Goal: Task Accomplishment & Management: Use online tool/utility

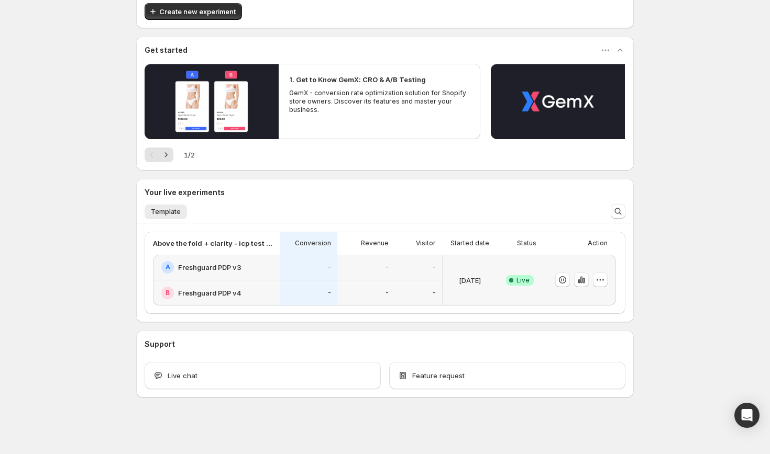
scroll to position [59, 0]
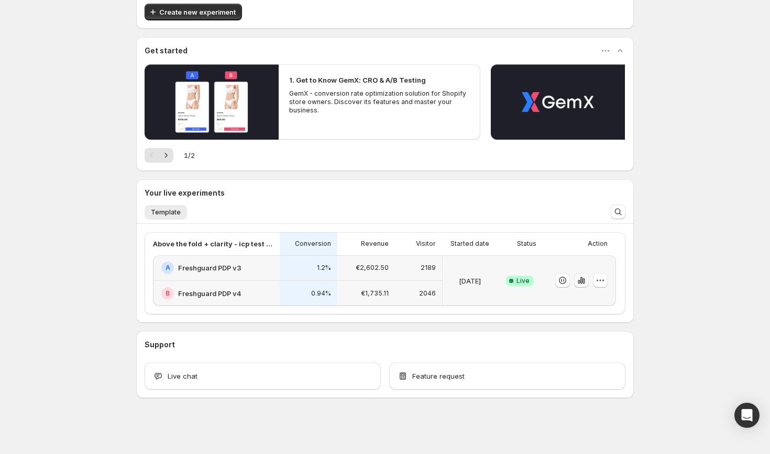
click at [582, 285] on icon "button" at bounding box center [581, 280] width 10 height 10
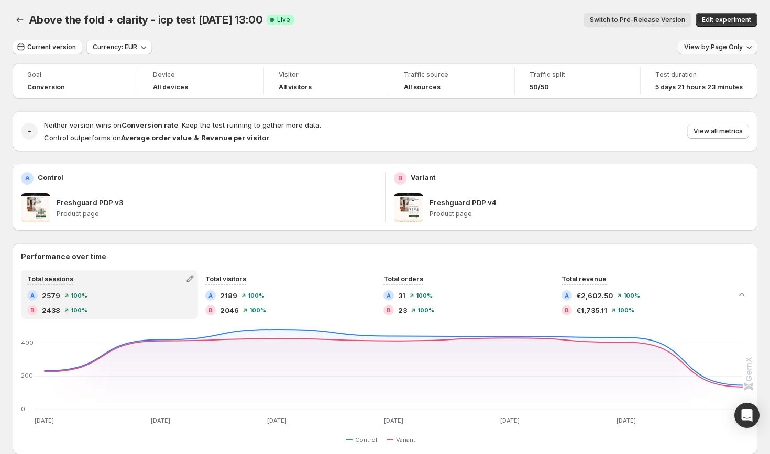
click at [735, 44] on span "View by: Page Only" at bounding box center [713, 47] width 59 height 8
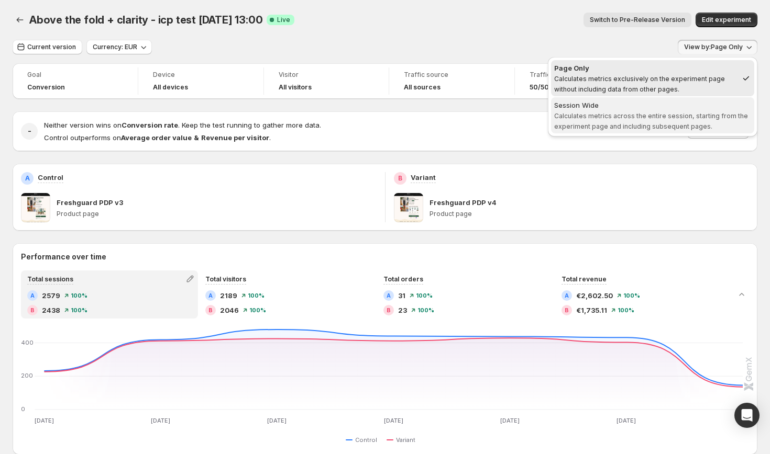
click at [665, 120] on span "Session Wide Calculates metrics across the entire session, starting from the ex…" at bounding box center [652, 115] width 197 height 31
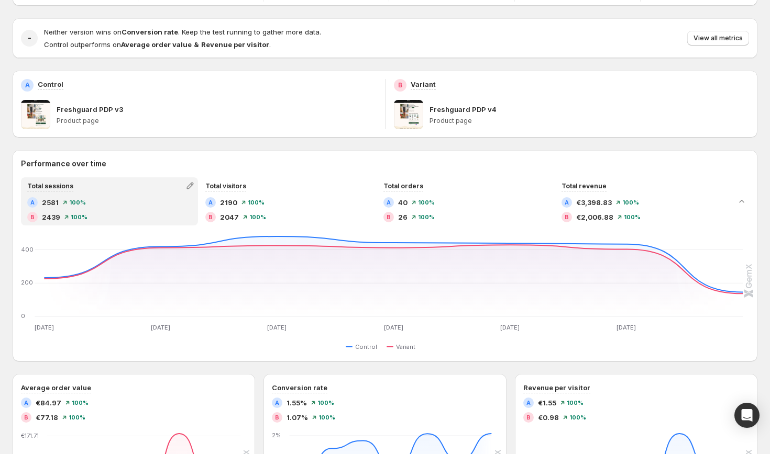
scroll to position [91, 0]
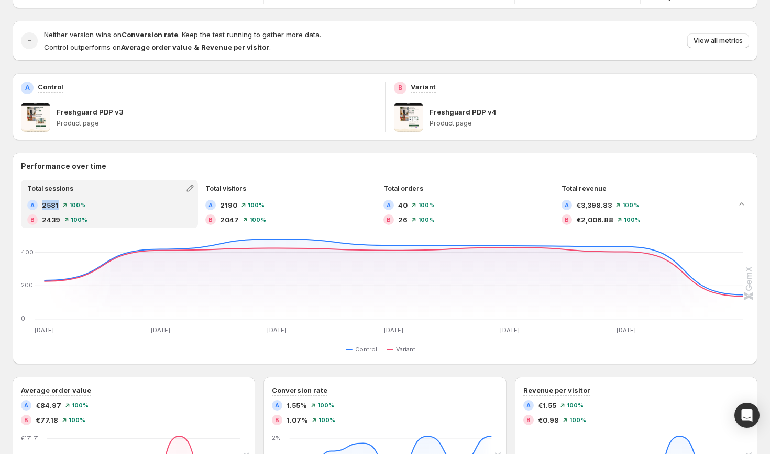
drag, startPoint x: 60, startPoint y: 204, endPoint x: 39, endPoint y: 204, distance: 20.9
click at [39, 204] on div "A 2581 100 %" at bounding box center [109, 205] width 164 height 10
copy div "2581"
drag, startPoint x: 61, startPoint y: 221, endPoint x: 43, endPoint y: 222, distance: 17.8
click at [43, 222] on div "B 2439 100 %" at bounding box center [109, 220] width 164 height 10
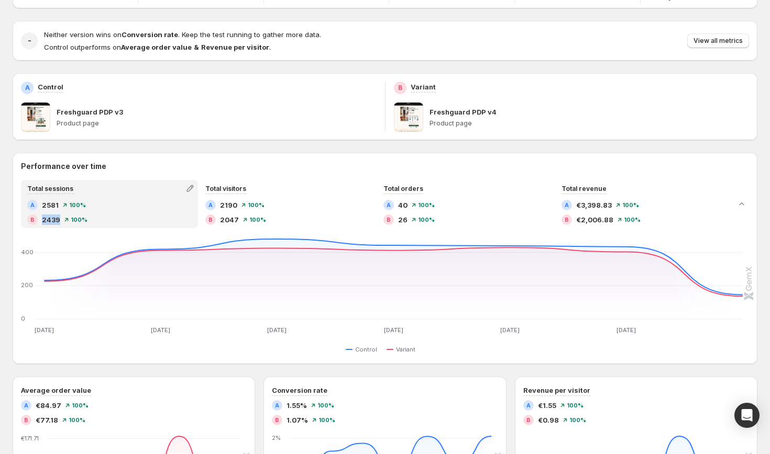
copy span "2439"
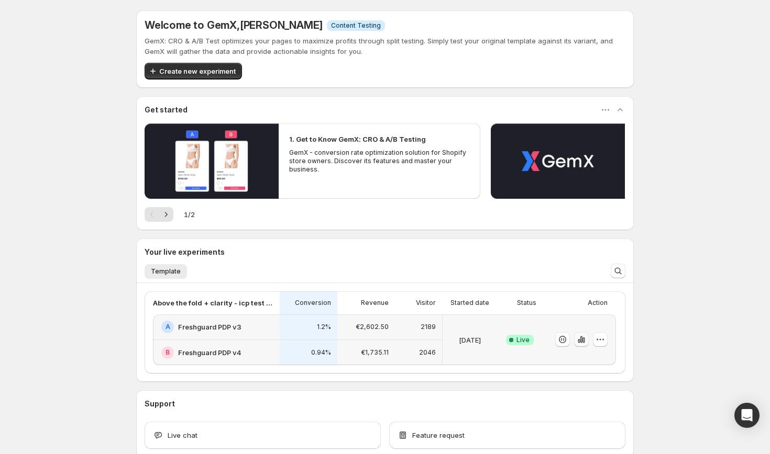
click at [581, 346] on button "button" at bounding box center [581, 339] width 15 height 15
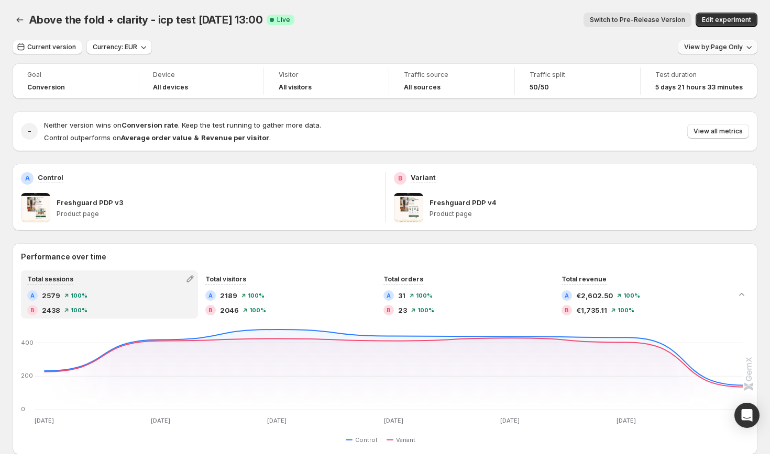
click at [722, 46] on span "View by: Page Only" at bounding box center [713, 47] width 59 height 8
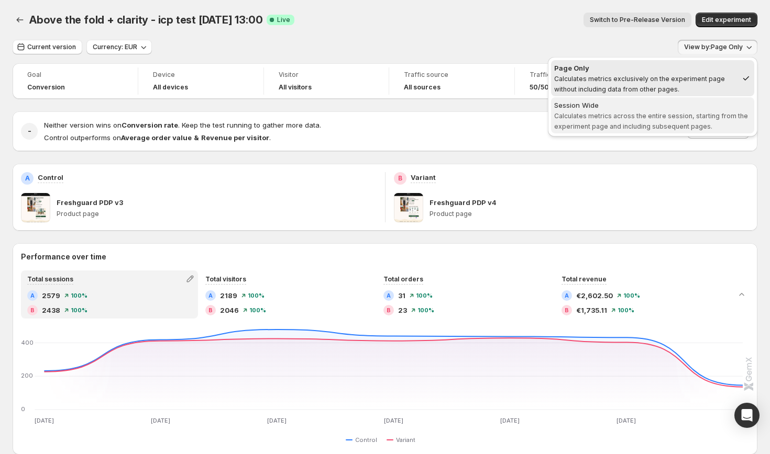
click at [644, 113] on span "Calculates metrics across the entire session, starting from the experiment page…" at bounding box center [651, 121] width 194 height 18
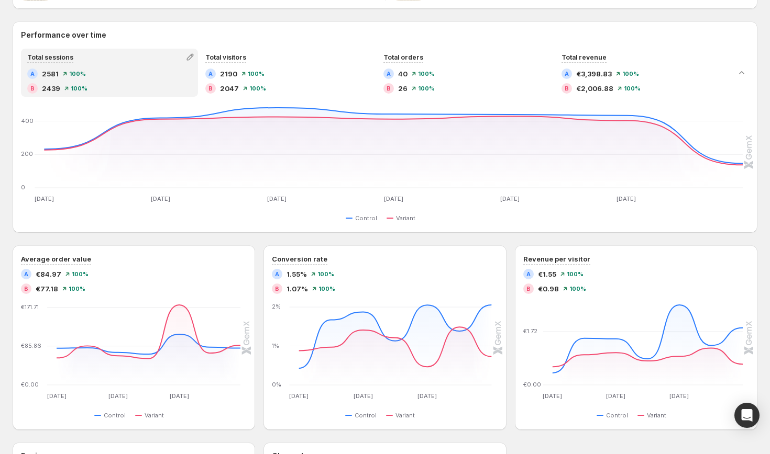
scroll to position [223, 0]
